Goal: Information Seeking & Learning: Learn about a topic

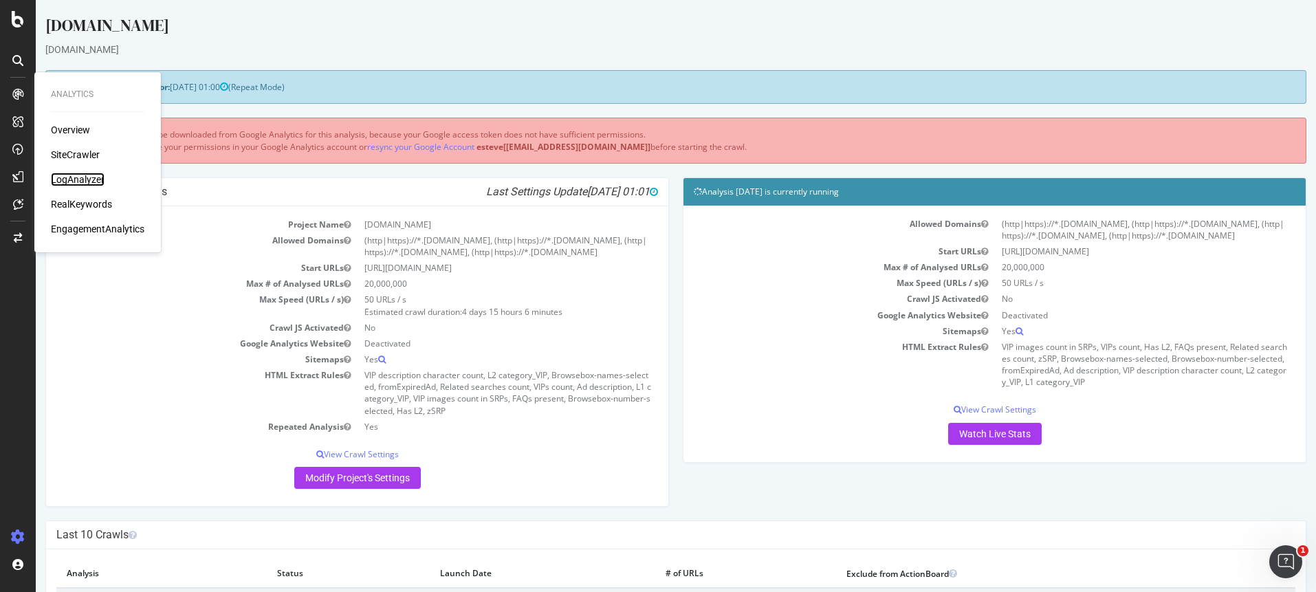
click at [70, 182] on div "LogAnalyzer" at bounding box center [78, 180] width 54 height 14
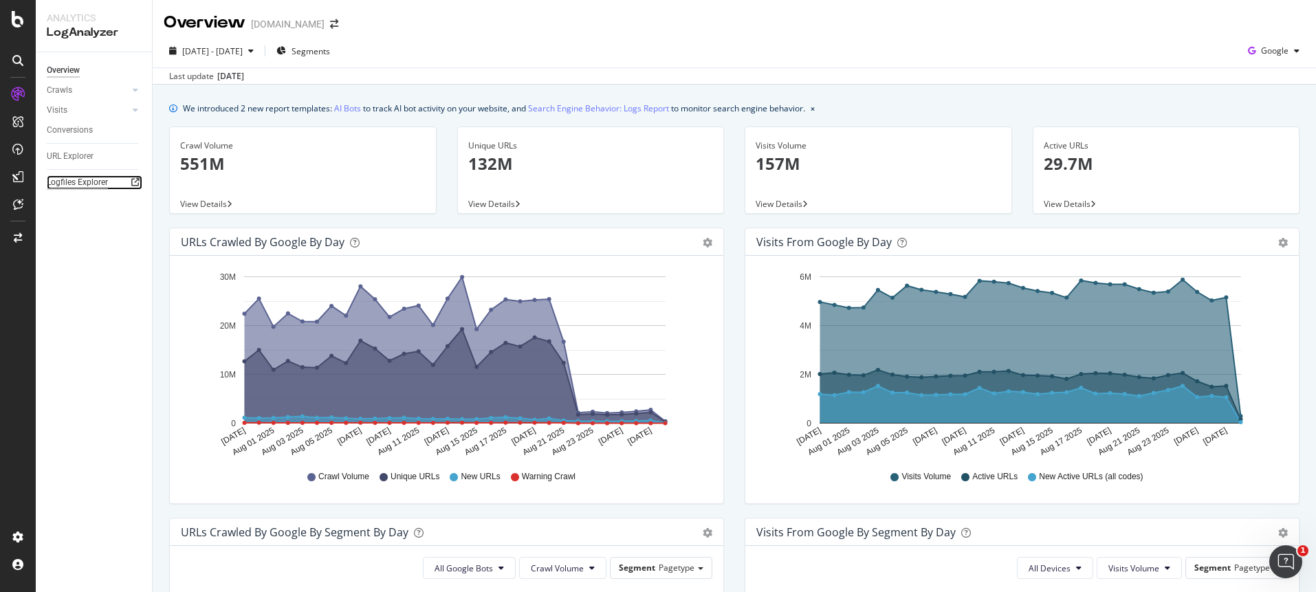
click at [83, 184] on div "Logfiles Explorer" at bounding box center [77, 182] width 61 height 14
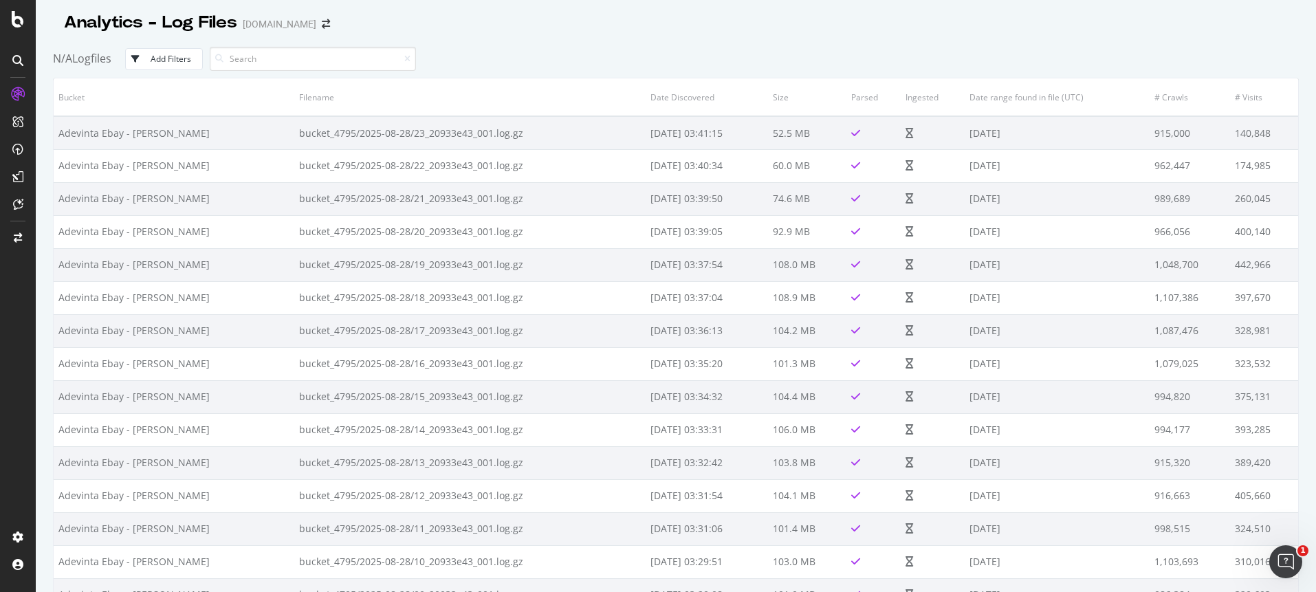
click at [536, 52] on div "N/A Logfiles Add Filters" at bounding box center [676, 59] width 1246 height 38
click at [80, 182] on div "LogAnalyzer" at bounding box center [78, 180] width 54 height 14
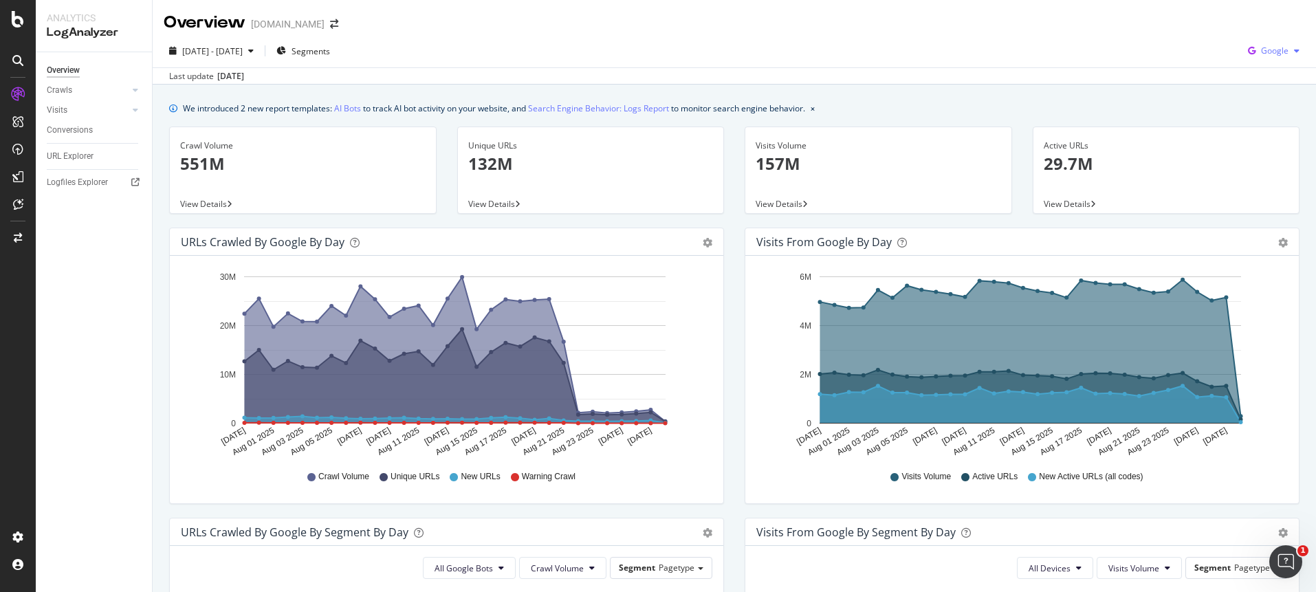
click at [1266, 52] on span "Google" at bounding box center [1275, 51] width 28 height 12
click at [1260, 127] on span "OpenAI" at bounding box center [1274, 129] width 51 height 12
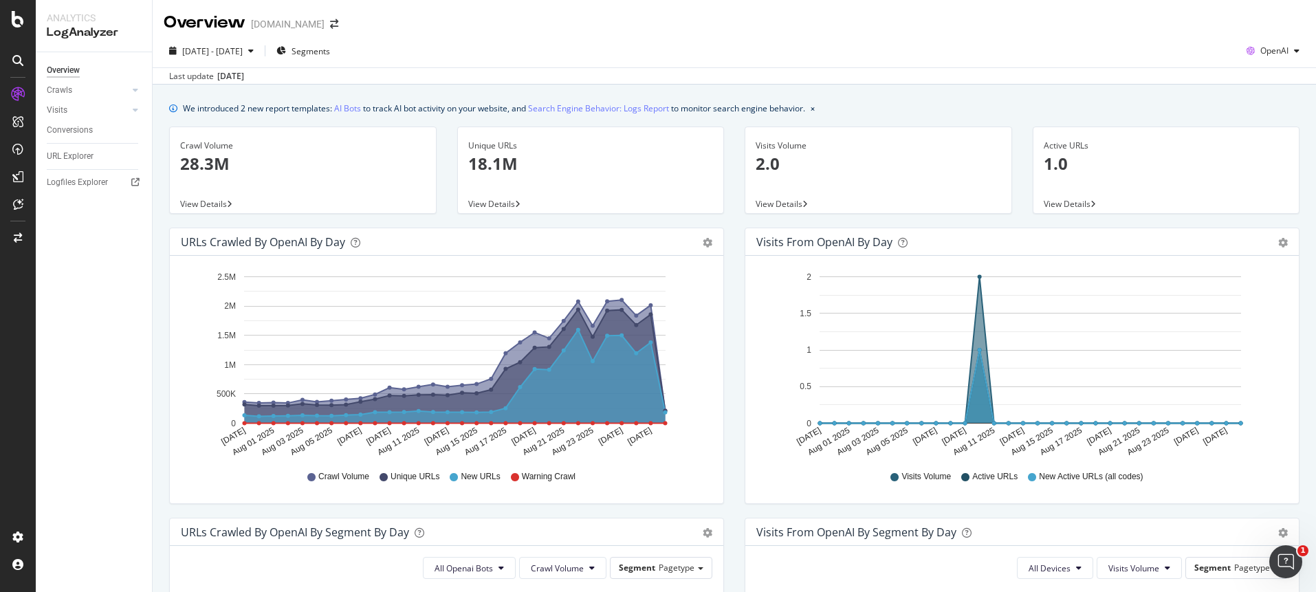
click at [818, 58] on div "2025 Jul. 30th - Aug. 28th Segments OpenAI" at bounding box center [734, 54] width 1163 height 28
